Goal: Task Accomplishment & Management: Use online tool/utility

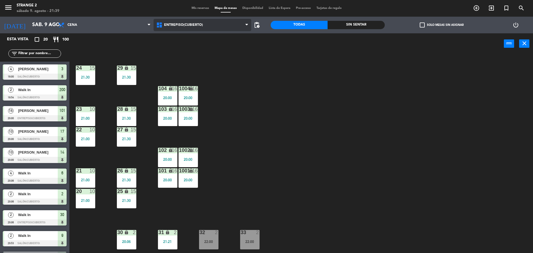
click at [194, 23] on span "Entrepiso(Cubierto)" at bounding box center [183, 25] width 39 height 4
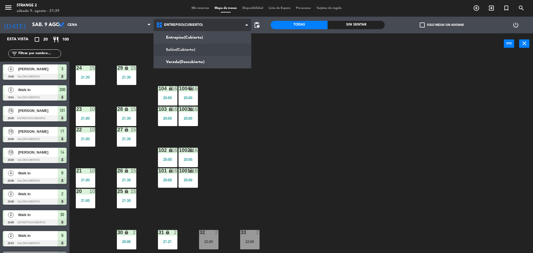
click at [193, 51] on ng-component "menu Strange 2 sábado 9. agosto - 21:39 Mis reservas Mapa de mesas Disponibilid…" at bounding box center [266, 126] width 533 height 253
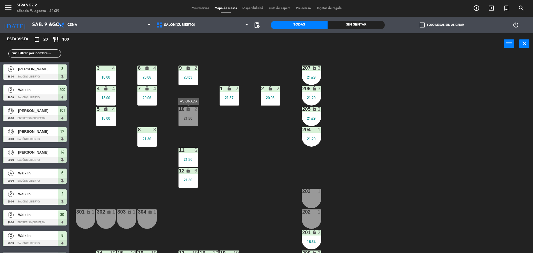
click at [187, 117] on div "21:30" at bounding box center [188, 118] width 19 height 4
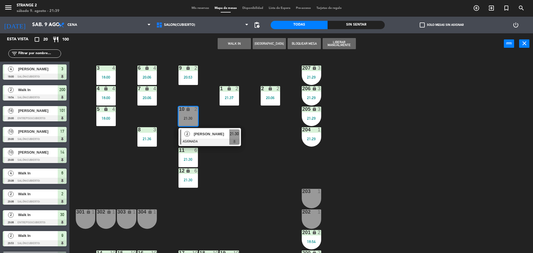
click at [205, 136] on span "[PERSON_NAME]" at bounding box center [212, 134] width 36 height 6
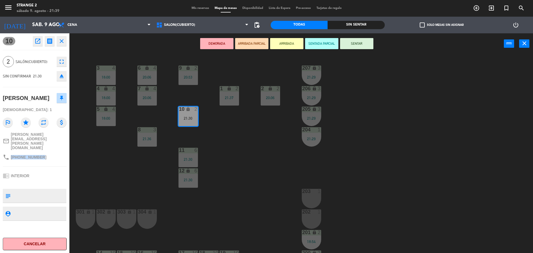
drag, startPoint x: 51, startPoint y: 144, endPoint x: 11, endPoint y: 145, distance: 39.2
click at [11, 152] on div "phone [PHONE_NUMBER]" at bounding box center [35, 157] width 64 height 11
copy span "[PHONE_NUMBER]"
click at [100, 156] on div "3 4 18:00 6 lock 4 20:06 9 lock 2 20:53 207 lock 3 21:29 4 lock 4 18:00 7 lock …" at bounding box center [304, 155] width 458 height 199
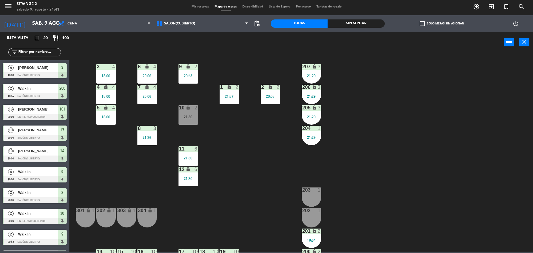
scroll to position [44, 0]
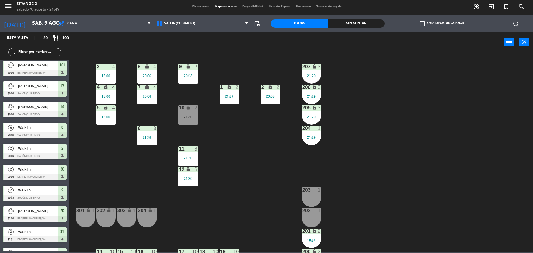
click at [188, 114] on div "10 lock 2 21:30" at bounding box center [188, 114] width 19 height 19
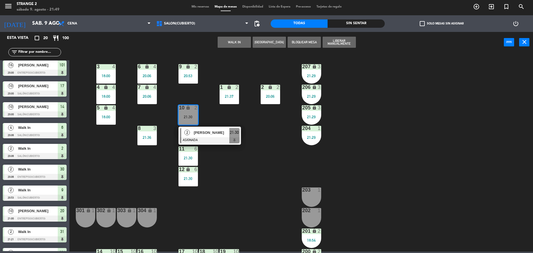
click at [221, 136] on div "[PERSON_NAME]" at bounding box center [211, 132] width 36 height 9
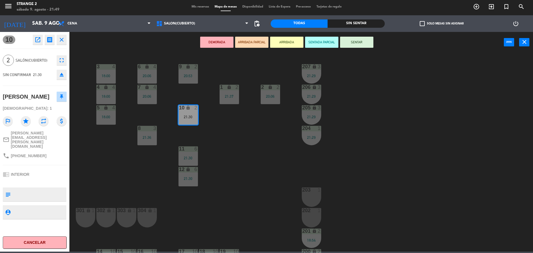
click at [371, 44] on button "SENTAR" at bounding box center [356, 42] width 33 height 11
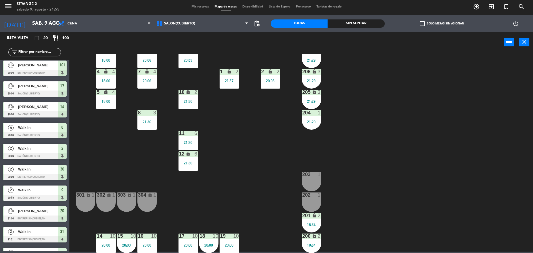
scroll to position [16, 0]
click at [186, 24] on span "Salón(Cubierto)" at bounding box center [179, 24] width 31 height 4
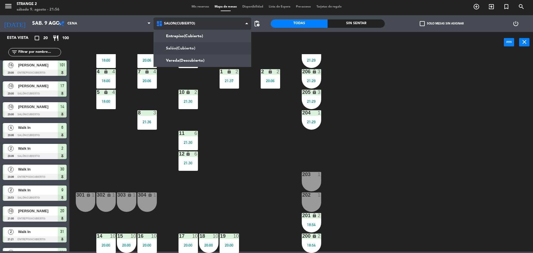
click at [179, 62] on ng-component "menu Strange 2 sábado 9. agosto - 21:56 Mis reservas Mapa de mesas Disponibilid…" at bounding box center [266, 125] width 533 height 253
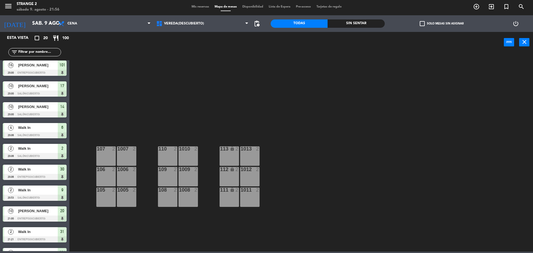
click at [108, 158] on div "107 2" at bounding box center [105, 155] width 19 height 19
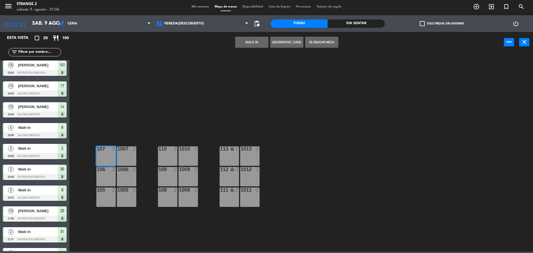
click at [256, 46] on button "WALK IN" at bounding box center [251, 42] width 33 height 11
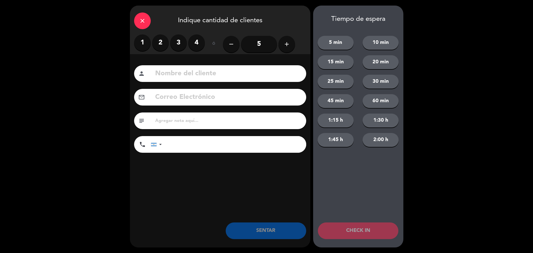
click at [262, 47] on input "5" at bounding box center [259, 44] width 36 height 17
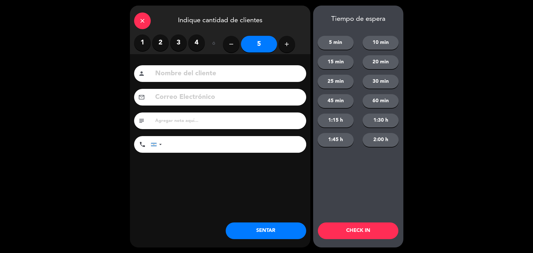
click at [285, 45] on icon "add" at bounding box center [287, 44] width 7 height 7
click at [286, 46] on icon "add" at bounding box center [287, 44] width 7 height 7
click at [287, 47] on icon "add" at bounding box center [287, 44] width 7 height 7
click at [287, 44] on icon "add" at bounding box center [287, 44] width 7 height 7
click at [284, 46] on icon "add" at bounding box center [287, 44] width 7 height 7
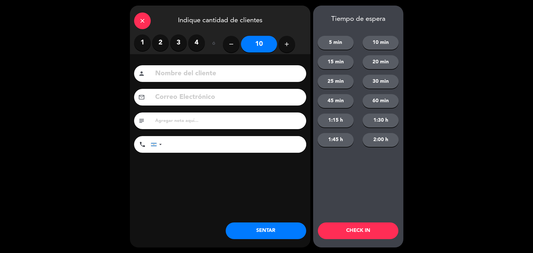
click at [286, 45] on icon "add" at bounding box center [287, 44] width 7 height 7
click at [285, 45] on icon "add" at bounding box center [287, 44] width 7 height 7
type input "12"
click at [279, 231] on button "SENTAR" at bounding box center [266, 230] width 81 height 17
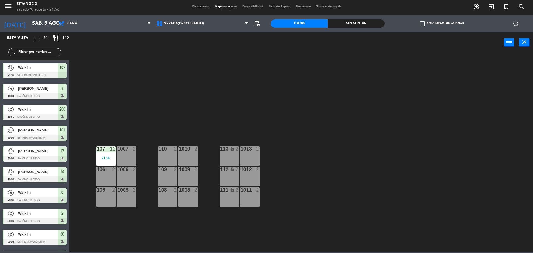
click at [227, 196] on div "111 lock 2" at bounding box center [229, 196] width 19 height 19
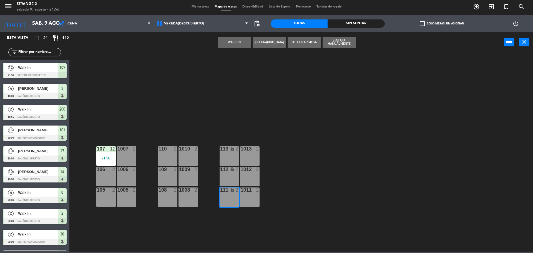
click at [247, 200] on div "1011 2" at bounding box center [249, 196] width 19 height 19
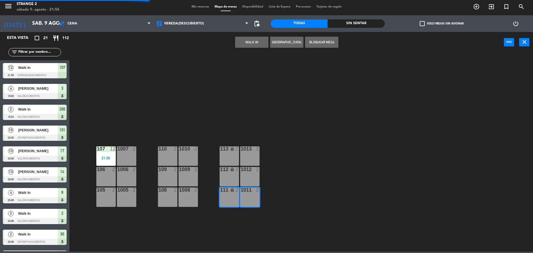
click at [252, 42] on button "WALK IN" at bounding box center [251, 42] width 33 height 11
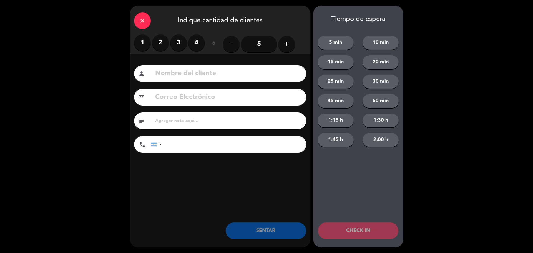
click at [162, 40] on label "2" at bounding box center [160, 42] width 17 height 17
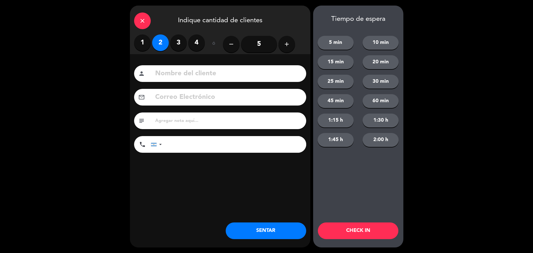
click at [251, 229] on button "SENTAR" at bounding box center [266, 230] width 81 height 17
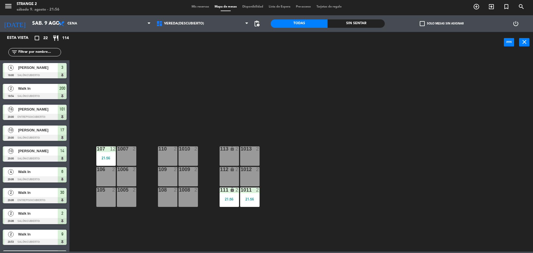
click at [107, 157] on div "21:56" at bounding box center [105, 158] width 19 height 4
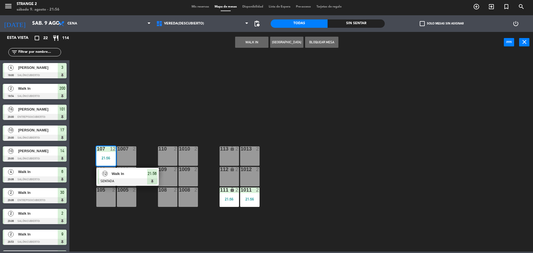
click at [137, 179] on div at bounding box center [128, 181] width 60 height 6
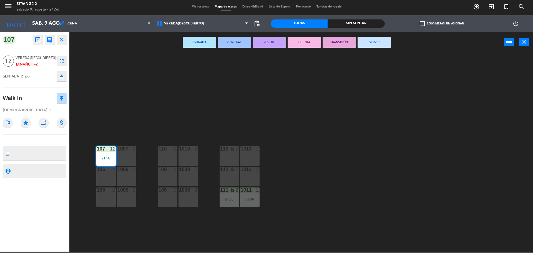
click at [66, 78] on button "eject" at bounding box center [62, 76] width 10 height 10
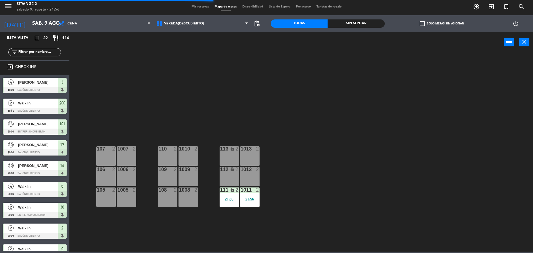
click at [45, 208] on span "Walk In" at bounding box center [38, 207] width 40 height 6
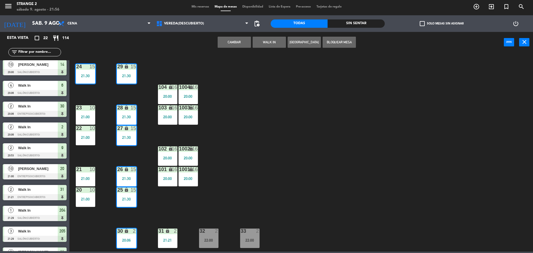
scroll to position [134, 0]
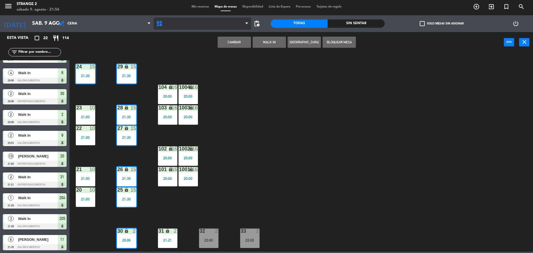
click at [181, 23] on span "Vereda(Descubierto)" at bounding box center [184, 24] width 40 height 4
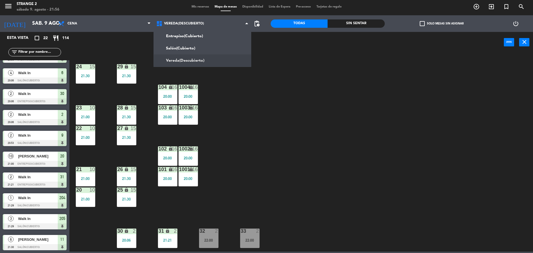
click at [229, 82] on div "24 15 21:30 29 lock 15 21:30 104 lock 16 20:00 1004 lock 16 20:00 23 10 21:00 2…" at bounding box center [304, 153] width 458 height 199
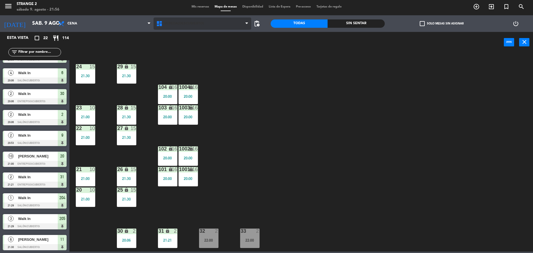
click at [186, 21] on span "Vereda(Descubierto)" at bounding box center [203, 23] width 98 height 12
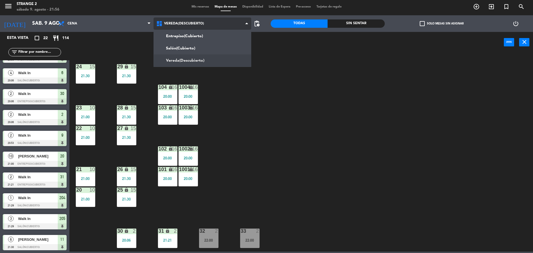
click at [182, 59] on ng-component "menu Strange 2 sábado 9. agosto - 21:56 Mis reservas Mapa de mesas Disponibilid…" at bounding box center [266, 125] width 533 height 253
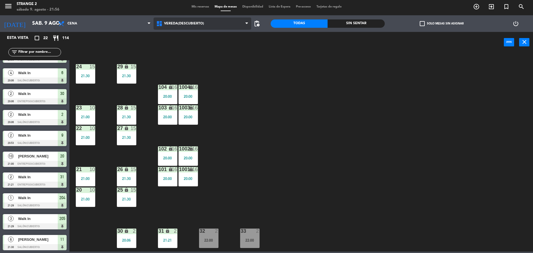
click at [188, 24] on span "Vereda(Descubierto)" at bounding box center [184, 24] width 40 height 4
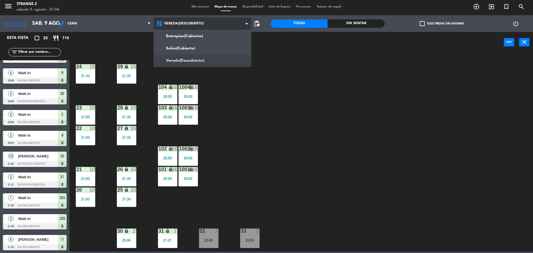
click at [183, 47] on ng-component "menu Strange 2 sábado 9. agosto - 21:56 Mis reservas Mapa de mesas Disponibilid…" at bounding box center [266, 125] width 533 height 253
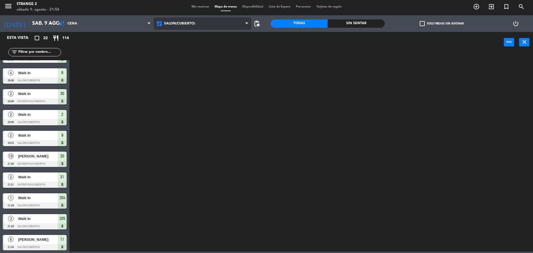
click at [190, 23] on span "Salón(Cubierto)" at bounding box center [179, 24] width 31 height 4
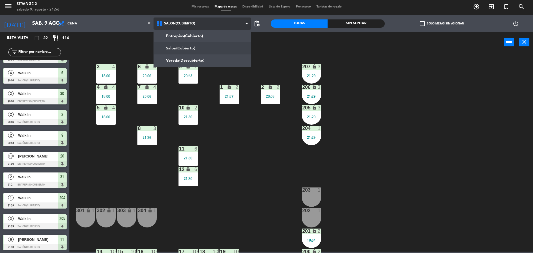
click at [181, 65] on ng-component "menu Strange 2 sábado 9. agosto - 21:56 Mis reservas Mapa de mesas Disponibilid…" at bounding box center [266, 125] width 533 height 253
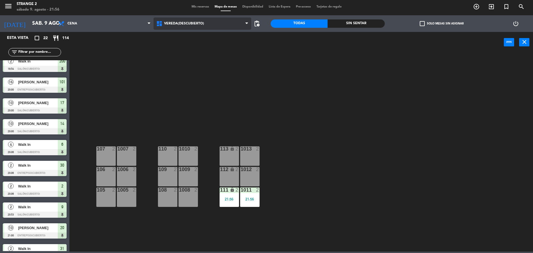
scroll to position [0, 0]
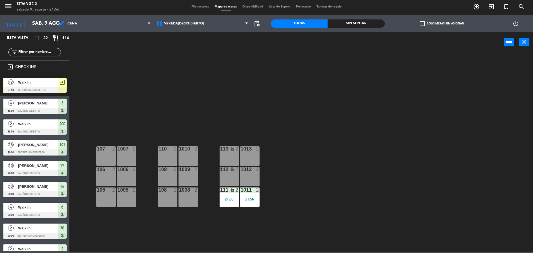
click at [49, 84] on span "Walk In" at bounding box center [38, 82] width 40 height 6
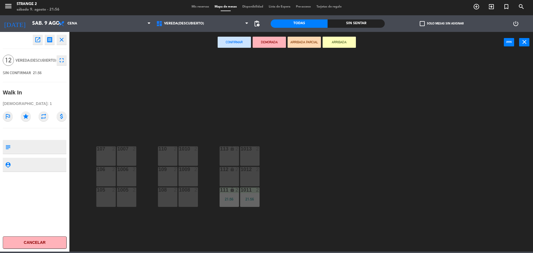
click at [112, 155] on div "107 2" at bounding box center [105, 155] width 19 height 19
click at [127, 162] on div "1007 2" at bounding box center [126, 155] width 19 height 19
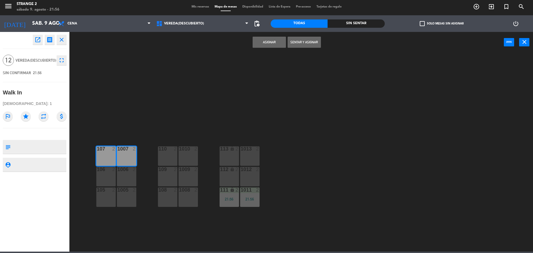
click at [123, 179] on div "1006 2" at bounding box center [126, 176] width 19 height 19
click at [104, 179] on div "106 2" at bounding box center [105, 176] width 19 height 19
click at [106, 203] on div "105 2" at bounding box center [105, 196] width 19 height 19
click at [132, 203] on div "1005 2" at bounding box center [126, 196] width 19 height 19
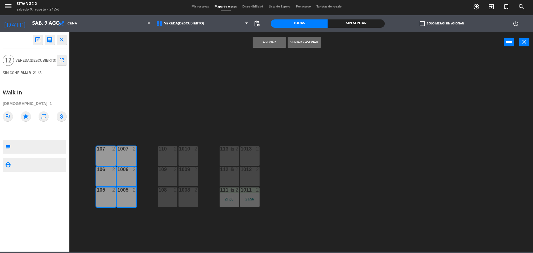
click at [302, 43] on button "Sentar y Asignar" at bounding box center [304, 42] width 33 height 11
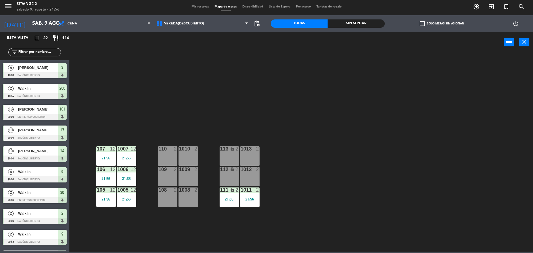
click at [232, 154] on div "113 lock 2" at bounding box center [229, 155] width 19 height 19
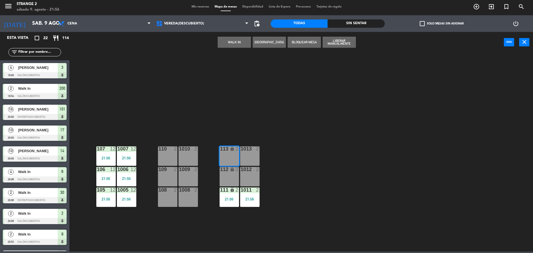
click at [252, 153] on div "1013 2" at bounding box center [249, 155] width 19 height 19
click at [250, 42] on button "WALK IN" at bounding box center [251, 42] width 33 height 11
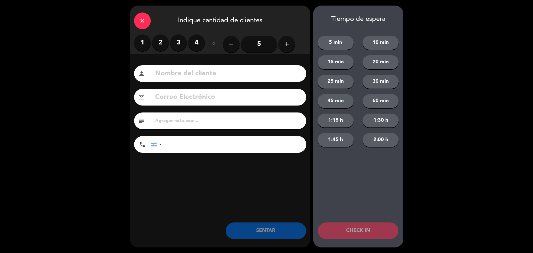
click at [163, 48] on label "2" at bounding box center [160, 42] width 17 height 17
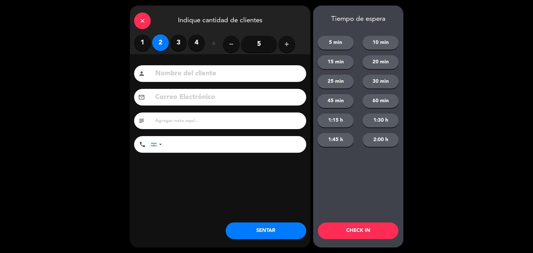
click at [275, 229] on button "SENTAR" at bounding box center [266, 230] width 81 height 17
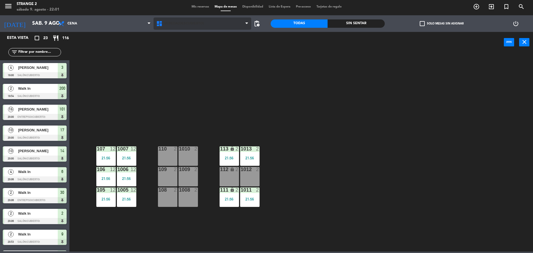
click at [182, 27] on span "Vereda(Descubierto)" at bounding box center [203, 23] width 98 height 12
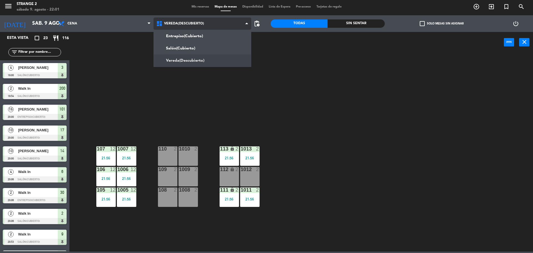
click at [186, 37] on ng-component "menu Strange 2 sábado 9. agosto - 22:01 Mis reservas Mapa de mesas Disponibilid…" at bounding box center [266, 125] width 533 height 253
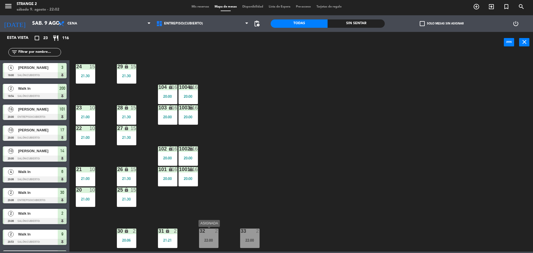
click at [212, 235] on div "32 2 22:00" at bounding box center [208, 238] width 19 height 19
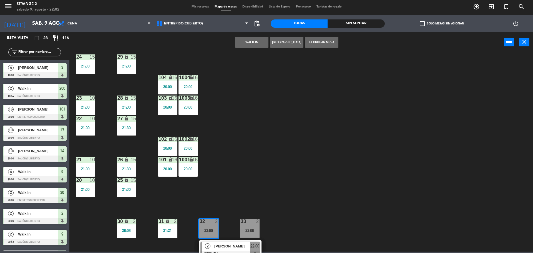
scroll to position [15, 0]
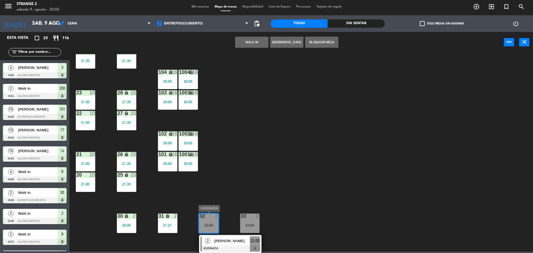
click at [221, 238] on span "[PERSON_NAME]" at bounding box center [232, 241] width 36 height 6
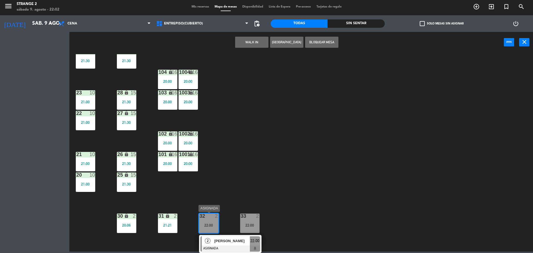
scroll to position [0, 0]
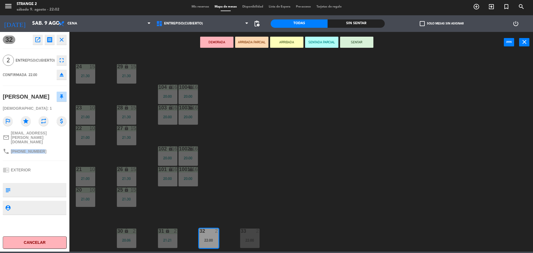
drag, startPoint x: 50, startPoint y: 143, endPoint x: 11, endPoint y: 144, distance: 38.6
click at [11, 146] on div "phone [PHONE_NUMBER]" at bounding box center [35, 151] width 64 height 11
copy span "[PHONE_NUMBER]"
click at [198, 184] on div "24 15 21:30 29 lock 15 21:30 104 lock 16 20:00 1004 lock 16 20:00 23 10 21:00 2…" at bounding box center [304, 153] width 458 height 199
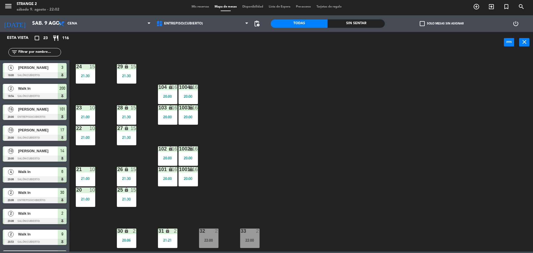
scroll to position [128, 0]
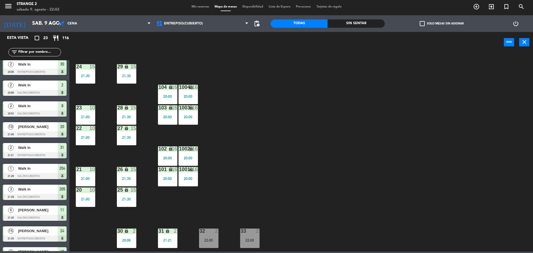
click at [250, 234] on div "33 2 22:00" at bounding box center [249, 238] width 19 height 19
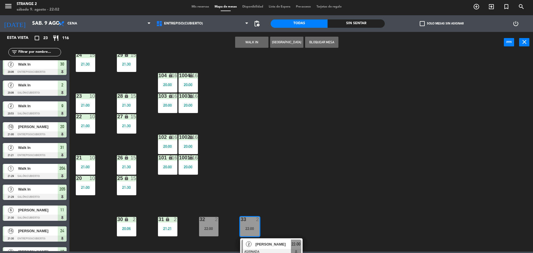
scroll to position [15, 0]
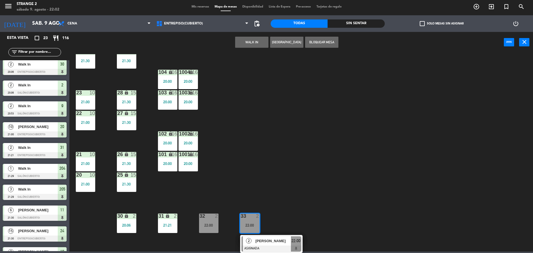
click at [271, 244] on div "[PERSON_NAME]" at bounding box center [273, 240] width 36 height 9
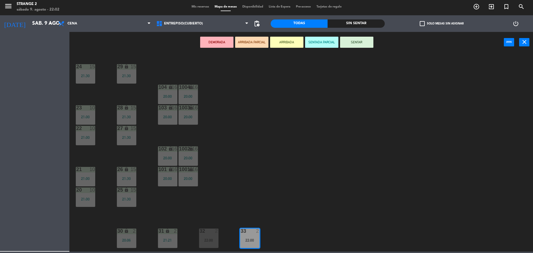
scroll to position [0, 0]
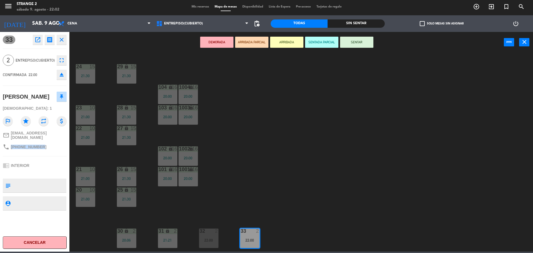
drag, startPoint x: 47, startPoint y: 144, endPoint x: 12, endPoint y: 148, distance: 35.2
click at [12, 148] on div "phone [PHONE_NUMBER]" at bounding box center [35, 147] width 64 height 11
copy span "[PHONE_NUMBER]"
click at [252, 115] on div "24 15 21:30 29 lock 15 21:30 104 lock 16 20:00 1004 lock 16 20:00 23 10 21:00 2…" at bounding box center [304, 153] width 458 height 199
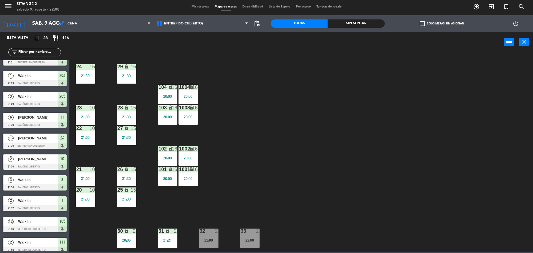
scroll to position [288, 0]
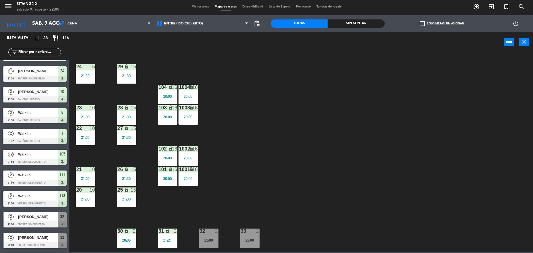
click at [24, 212] on div "[PERSON_NAME]" at bounding box center [37, 216] width 40 height 9
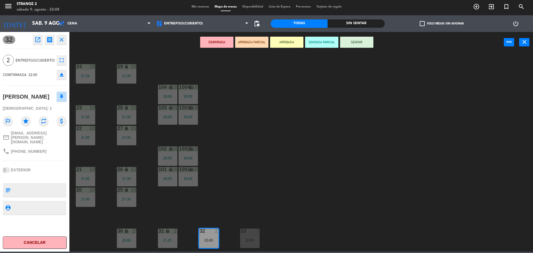
click at [87, 156] on div "24 15 21:30 29 lock 15 21:30 104 lock 16 20:00 1004 lock 16 20:00 23 10 21:00 2…" at bounding box center [304, 153] width 458 height 199
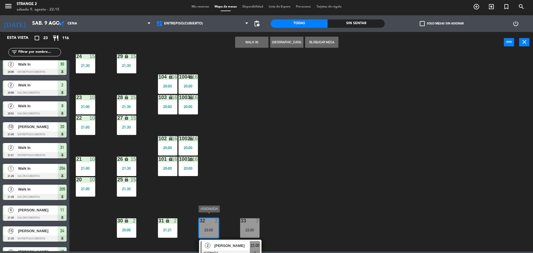
scroll to position [15, 0]
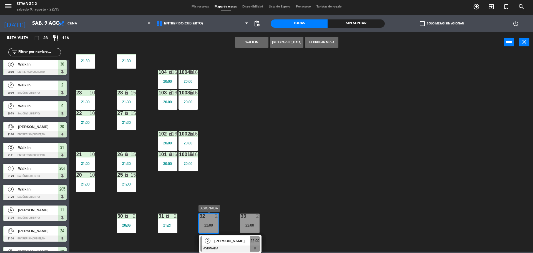
click at [226, 242] on span "[PERSON_NAME]" at bounding box center [232, 241] width 36 height 6
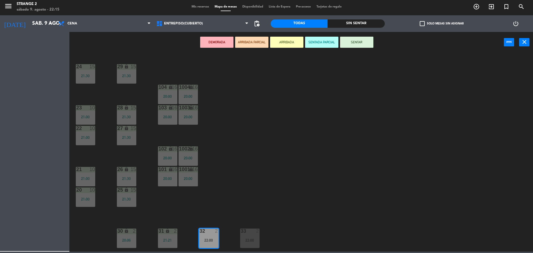
scroll to position [0, 0]
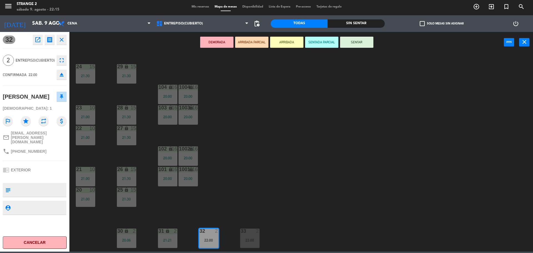
click at [39, 247] on button "Cancelar" at bounding box center [35, 242] width 64 height 12
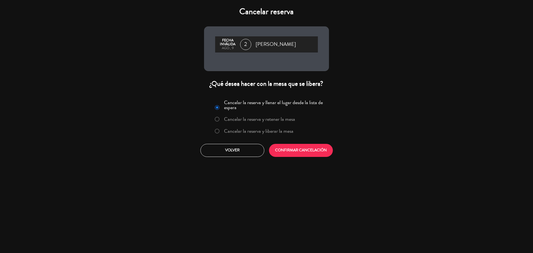
click at [273, 132] on label "Cancelar la reserva y liberar la mesa" at bounding box center [258, 131] width 69 height 5
click at [298, 151] on button "CONFIRMAR CANCELACIÓN" at bounding box center [301, 150] width 64 height 13
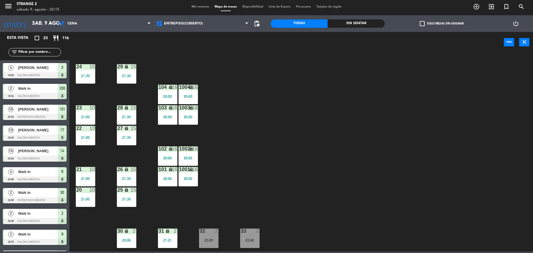
scroll to position [128, 0]
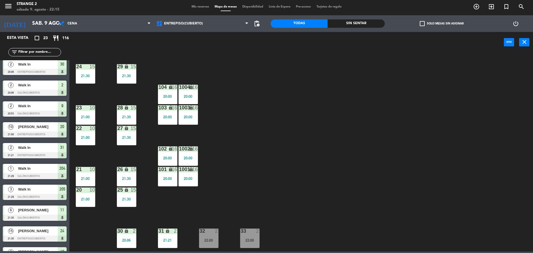
click at [251, 237] on div "33 2 22:00" at bounding box center [249, 238] width 19 height 19
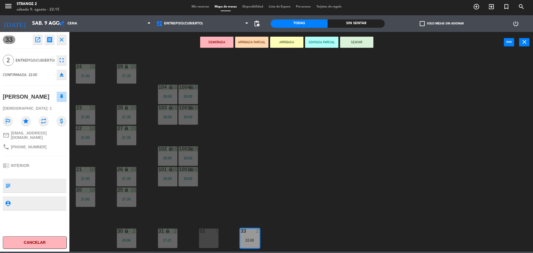
click at [24, 237] on button "Cancelar" at bounding box center [35, 242] width 64 height 12
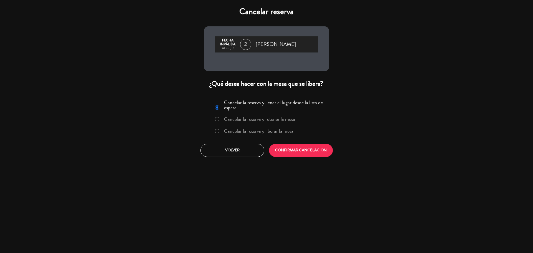
click at [276, 131] on label "Cancelar la reserva y liberar la mesa" at bounding box center [258, 131] width 69 height 5
click at [295, 150] on button "CONFIRMAR CANCELACIÓN" at bounding box center [301, 150] width 64 height 13
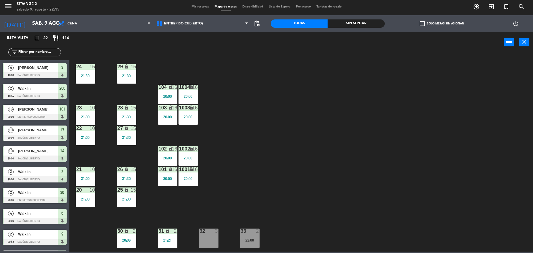
scroll to position [142, 0]
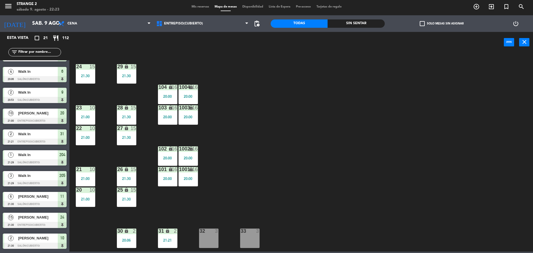
click at [208, 237] on div "32 3" at bounding box center [208, 238] width 19 height 19
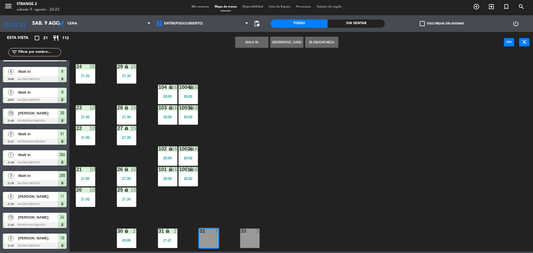
click at [246, 236] on div "33 3" at bounding box center [249, 238] width 19 height 19
click at [252, 44] on button "WALK IN" at bounding box center [251, 42] width 33 height 11
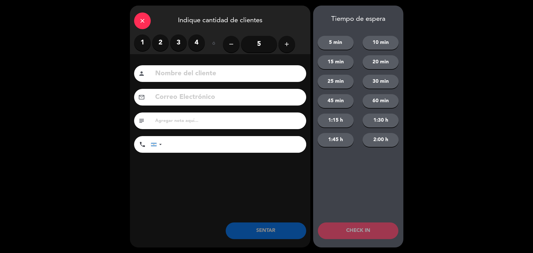
click at [258, 46] on input "5" at bounding box center [259, 44] width 36 height 17
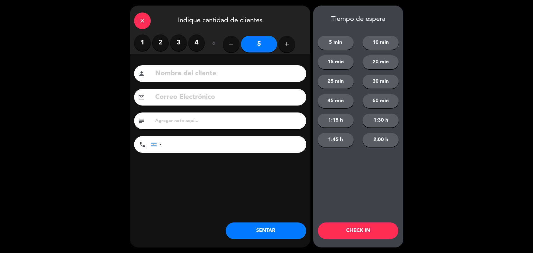
click at [282, 45] on button "add" at bounding box center [287, 44] width 17 height 17
click at [283, 45] on button "add" at bounding box center [287, 44] width 17 height 17
click at [284, 46] on icon "add" at bounding box center [287, 44] width 7 height 7
type input "8"
click at [263, 229] on button "SENTAR" at bounding box center [266, 230] width 81 height 17
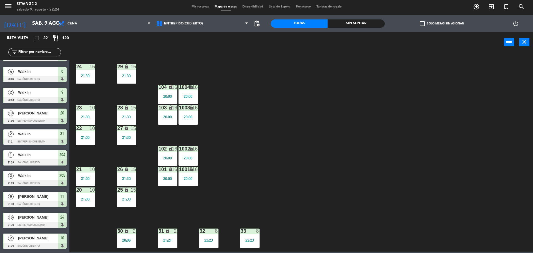
scroll to position [0, 0]
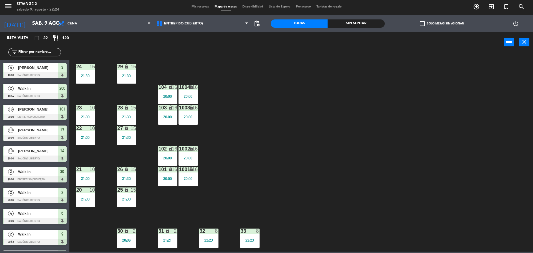
click at [126, 121] on div "28 lock 15 21:30" at bounding box center [126, 114] width 19 height 19
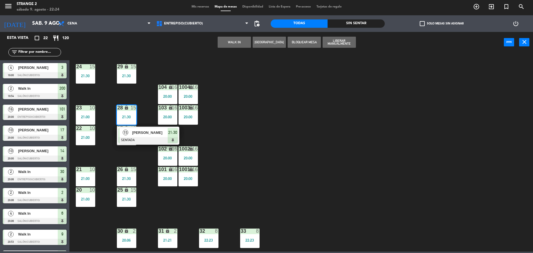
click at [146, 160] on div "24 15 21:30 29 lock 15 21:30 104 lock 16 20:00 1004 lock 16 20:00 23 10 21:00 2…" at bounding box center [304, 153] width 458 height 199
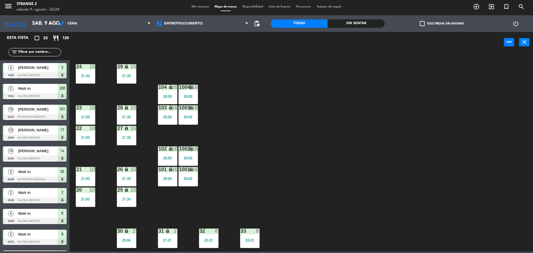
click at [88, 138] on div "21:00" at bounding box center [85, 138] width 19 height 4
click at [260, 117] on div "24 15 21:30 29 lock 15 21:30 104 lock 16 20:00 1004 lock 16 20:00 23 10 21:00 2…" at bounding box center [304, 153] width 458 height 199
click at [182, 24] on span "Entrepiso(Cubierto)" at bounding box center [183, 24] width 39 height 4
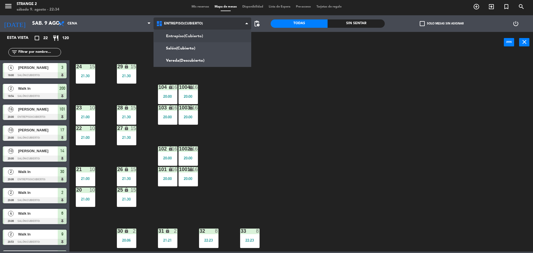
click at [174, 53] on ng-component "menu Strange 2 sábado 9. agosto - 22:34 Mis reservas Mapa de mesas Disponibilid…" at bounding box center [266, 125] width 533 height 253
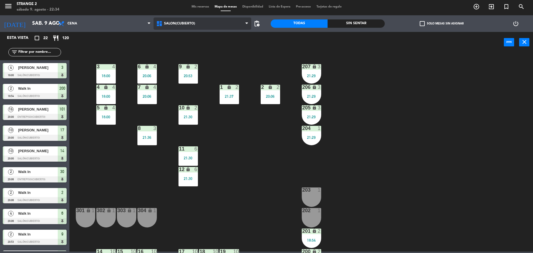
scroll to position [16, 0]
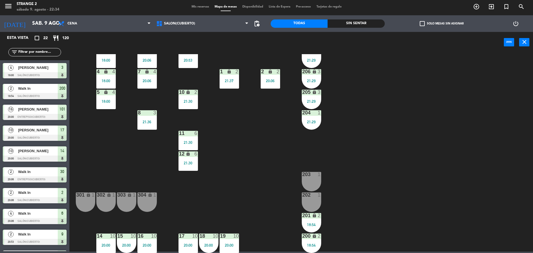
click at [316, 205] on div "202 1" at bounding box center [311, 201] width 19 height 19
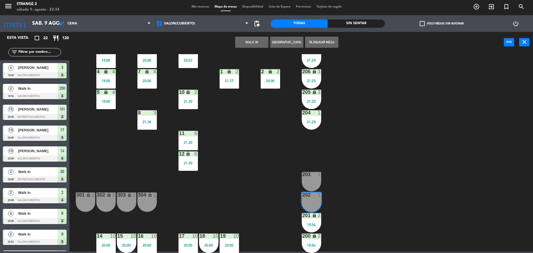
click at [312, 176] on div at bounding box center [311, 174] width 9 height 5
click at [347, 169] on div "3 4 18:00 6 lock 4 20:06 9 lock 2 20:53 207 lock 3 21:29 4 lock 4 18:00 7 lock …" at bounding box center [304, 153] width 458 height 199
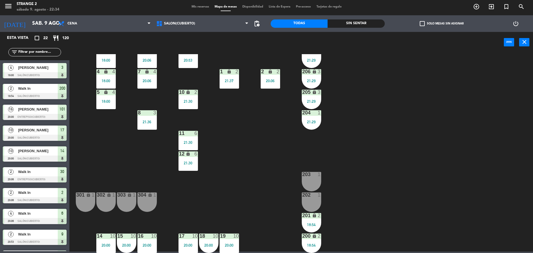
click at [308, 177] on div "203 1" at bounding box center [311, 175] width 19 height 6
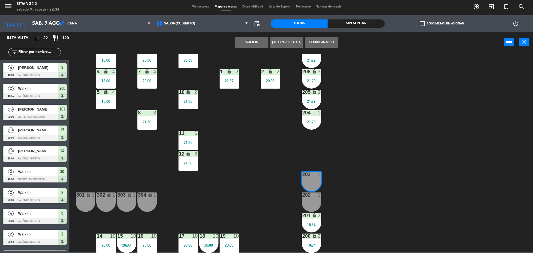
click at [248, 40] on button "WALK IN" at bounding box center [251, 42] width 33 height 11
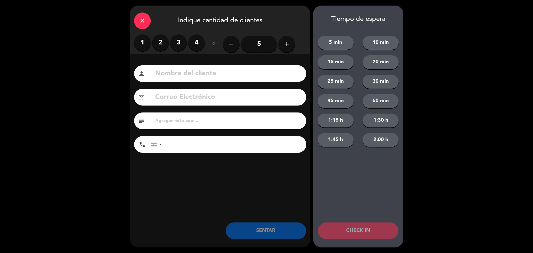
click at [146, 38] on label "1" at bounding box center [142, 42] width 17 height 17
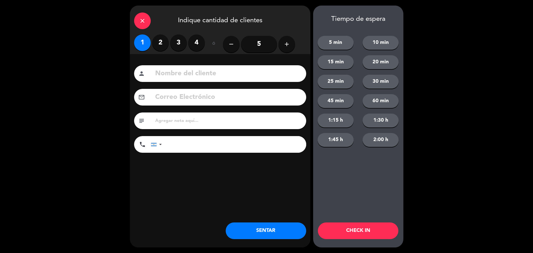
click at [280, 232] on button "SENTAR" at bounding box center [266, 230] width 81 height 17
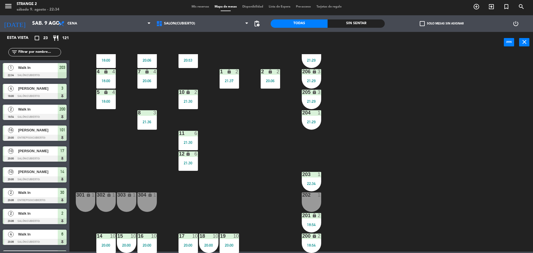
click at [312, 221] on div "201 lock 2 18:54" at bounding box center [311, 222] width 19 height 19
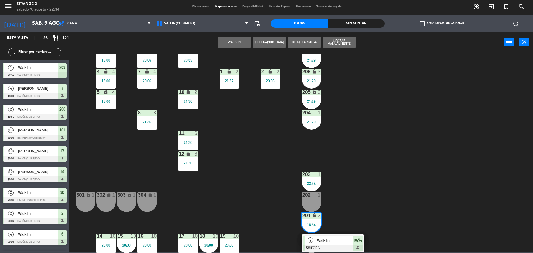
click at [333, 237] on span "Walk In" at bounding box center [335, 240] width 36 height 6
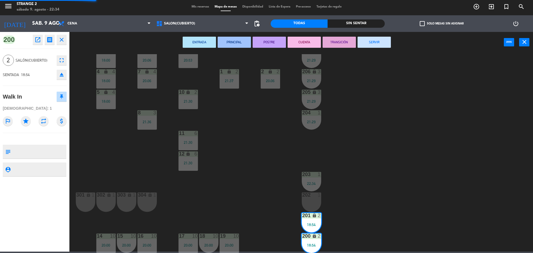
click at [374, 42] on button "SERVIR" at bounding box center [374, 42] width 33 height 11
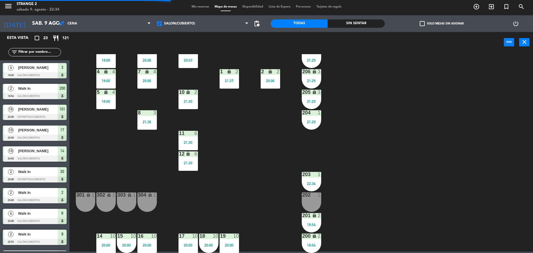
click at [314, 240] on div "200 lock 2 18:54" at bounding box center [311, 243] width 19 height 19
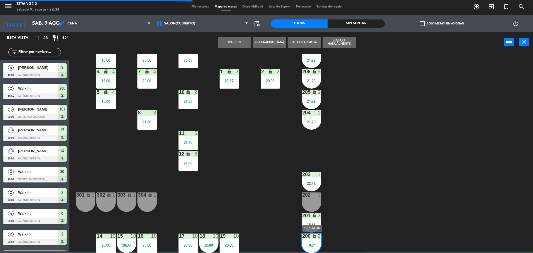
click at [312, 219] on div "201 lock 2 18:54" at bounding box center [311, 222] width 19 height 19
click at [313, 201] on div "202 1" at bounding box center [311, 201] width 19 height 19
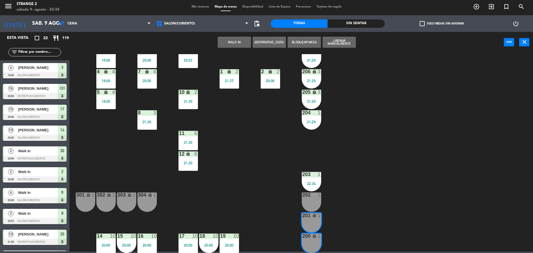
click at [237, 42] on button "WALK IN" at bounding box center [234, 42] width 33 height 11
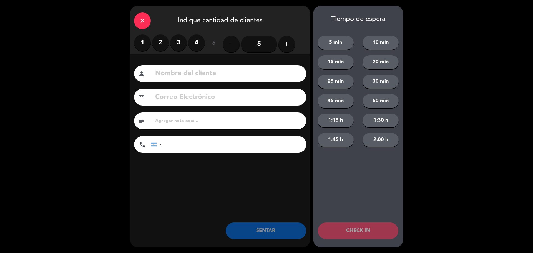
click at [179, 44] on label "3" at bounding box center [178, 42] width 17 height 17
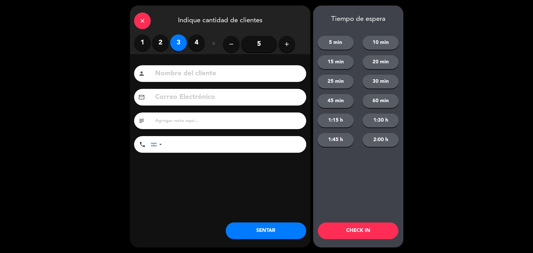
click at [270, 229] on button "SENTAR" at bounding box center [266, 230] width 81 height 17
